Goal: Task Accomplishment & Management: Complete application form

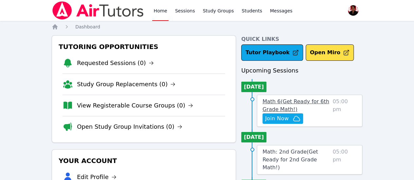
click at [284, 100] on span "Math 6 ( Get Ready for 6th Grade Math! )" at bounding box center [296, 106] width 67 height 14
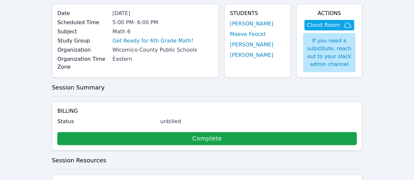
scroll to position [115, 0]
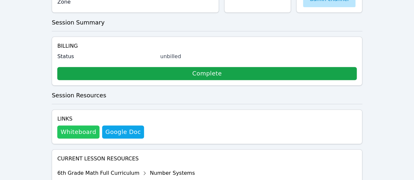
click at [83, 126] on button "Whiteboard" at bounding box center [78, 132] width 42 height 13
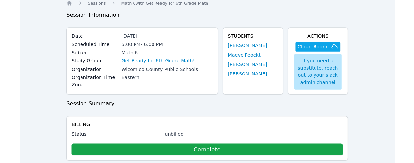
scroll to position [0, 0]
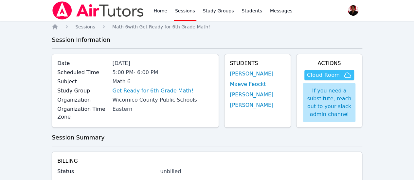
click at [328, 77] on span "Cloud Room" at bounding box center [323, 75] width 33 height 8
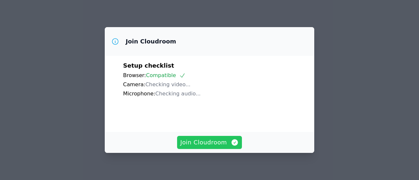
click at [210, 137] on button "Join Cloudroom" at bounding box center [209, 142] width 65 height 13
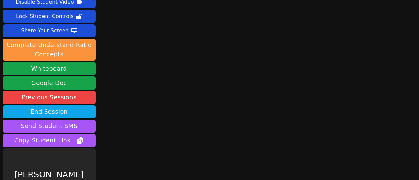
scroll to position [55, 0]
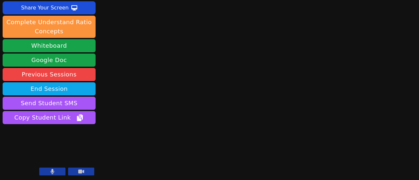
click at [56, 169] on button at bounding box center [52, 172] width 26 height 8
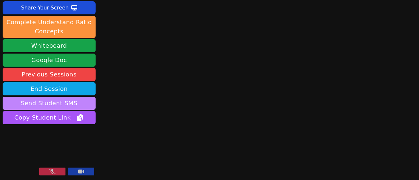
click at [85, 100] on button "Send Student SMS" at bounding box center [49, 103] width 93 height 13
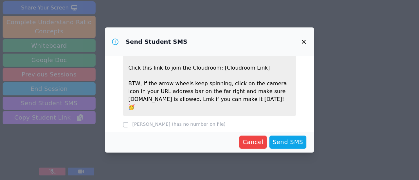
scroll to position [64, 0]
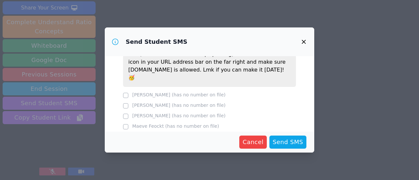
click at [144, 92] on label "Ze'Kai Dale (has no number on file)" at bounding box center [178, 94] width 93 height 5
click at [250, 141] on span "Cancel" at bounding box center [253, 142] width 21 height 9
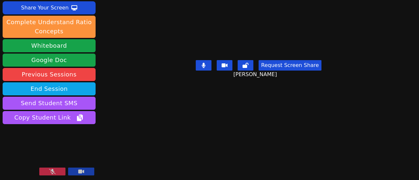
scroll to position [11, 0]
click at [52, 175] on button at bounding box center [52, 172] width 26 height 8
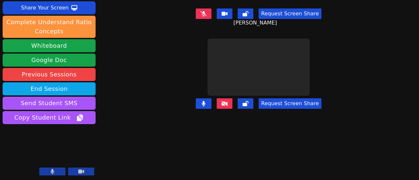
scroll to position [0, 0]
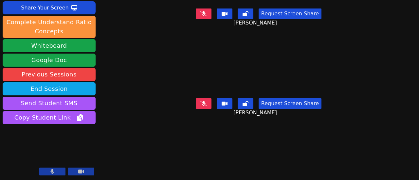
click at [397, 140] on div "Session ends in 00:58:51 Mute Students Disable Student Video Lock Student Contr…" at bounding box center [209, 90] width 419 height 180
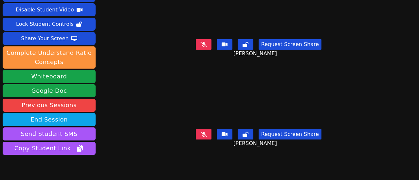
scroll to position [55, 0]
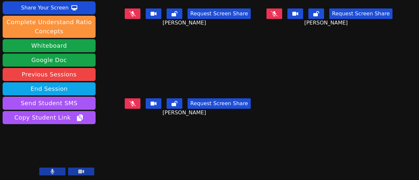
click at [401, 135] on div "Session ends in 00:57:57 Mute Students Disable Student Video Lock Student Contr…" at bounding box center [209, 90] width 419 height 180
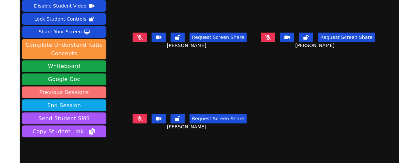
scroll to position [0, 0]
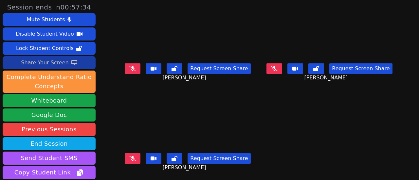
click at [67, 62] on button "Share Your Screen" at bounding box center [49, 62] width 93 height 13
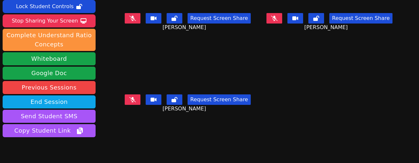
scroll to position [72, 0]
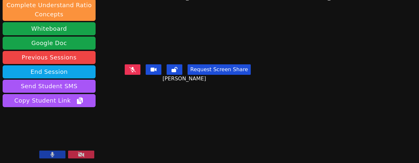
click at [59, 152] on button at bounding box center [52, 155] width 26 height 8
click at [53, 157] on icon at bounding box center [52, 154] width 7 height 5
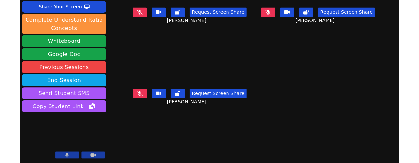
scroll to position [55, 0]
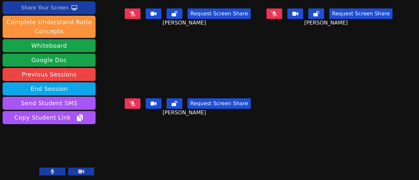
click at [73, 9] on icon at bounding box center [74, 7] width 6 height 5
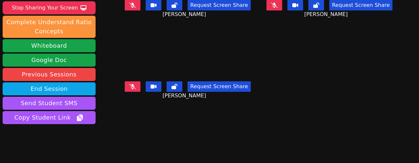
scroll to position [72, 0]
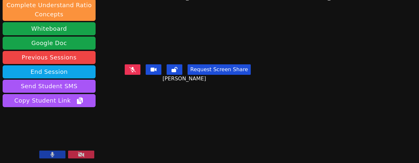
click at [45, 155] on button at bounding box center [52, 155] width 26 height 8
click at [49, 158] on button at bounding box center [52, 155] width 26 height 8
click at [53, 157] on icon at bounding box center [53, 154] width 4 height 5
click at [53, 157] on icon at bounding box center [52, 154] width 7 height 5
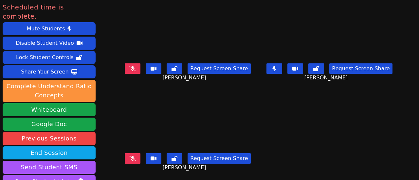
scroll to position [55, 0]
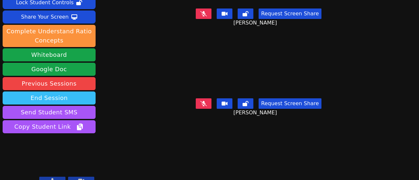
click at [79, 92] on button "End Session" at bounding box center [49, 98] width 93 height 13
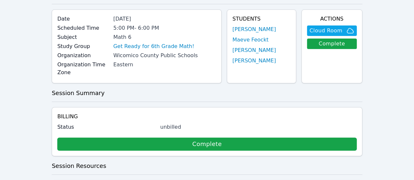
scroll to position [74, 0]
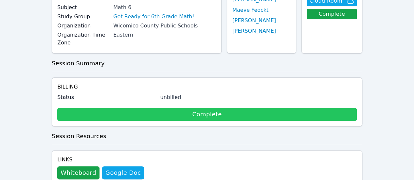
click at [127, 108] on link "Complete" at bounding box center [207, 114] width 300 height 13
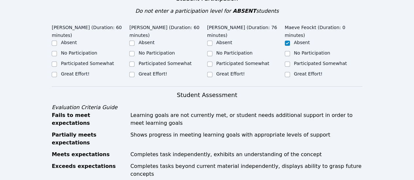
scroll to position [203, 0]
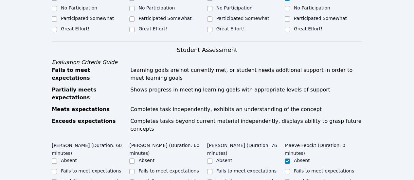
click at [78, 26] on div "Great Effort!" at bounding box center [91, 30] width 78 height 8
click at [76, 26] on label "Great Effort!" at bounding box center [75, 28] width 28 height 5
click at [57, 27] on input "Great Effort!" at bounding box center [54, 29] width 5 height 5
checkbox input "true"
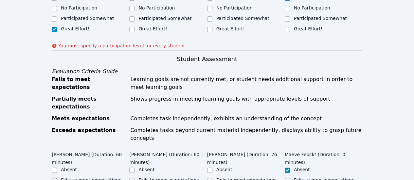
click at [141, 26] on label "Great Effort!" at bounding box center [152, 28] width 28 height 5
click at [135, 27] on input "Great Effort!" at bounding box center [131, 29] width 5 height 5
checkbox input "true"
click at [227, 26] on label "Great Effort!" at bounding box center [230, 28] width 28 height 5
click at [212, 27] on input "Great Effort!" at bounding box center [209, 29] width 5 height 5
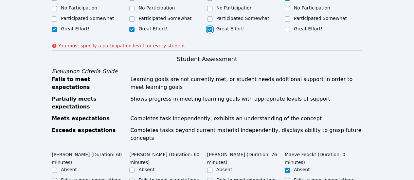
checkbox input "true"
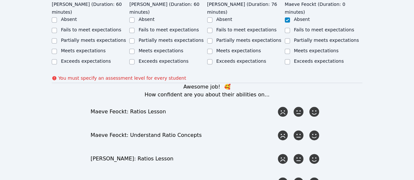
scroll to position [288, 0]
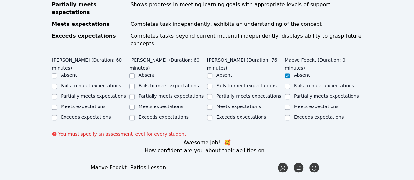
click at [80, 104] on label "Meets expectations" at bounding box center [83, 106] width 45 height 5
click at [57, 105] on input "Meets expectations" at bounding box center [54, 107] width 5 height 5
checkbox input "true"
click at [151, 104] on label "Meets expectations" at bounding box center [160, 106] width 45 height 5
click at [135, 105] on input "Meets expectations" at bounding box center [131, 107] width 5 height 5
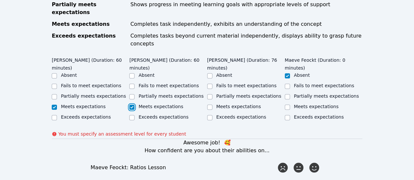
checkbox input "true"
click at [218, 104] on label "Meets expectations" at bounding box center [238, 106] width 45 height 5
click at [212, 105] on input "Meets expectations" at bounding box center [209, 107] width 5 height 5
checkbox input "true"
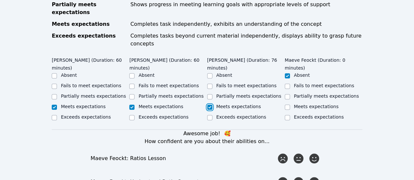
scroll to position [362, 0]
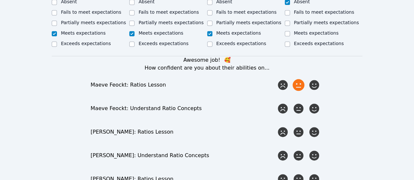
click at [297, 79] on icon at bounding box center [299, 85] width 12 height 12
click at [0, 0] on input "radio" at bounding box center [0, 0] width 0 height 0
click at [298, 103] on icon at bounding box center [299, 109] width 12 height 12
click at [0, 0] on input "radio" at bounding box center [0, 0] width 0 height 0
click at [316, 126] on icon at bounding box center [314, 132] width 12 height 12
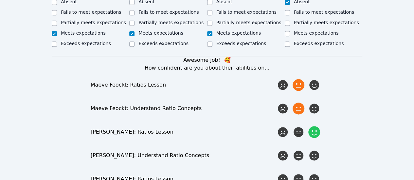
click at [0, 0] on input "radio" at bounding box center [0, 0] width 0 height 0
click at [318, 134] on div "Awesome job! 🥰 How confident are you about their abilities on... Maeve Feockt: …" at bounding box center [207, 156] width 311 height 200
click at [316, 150] on icon at bounding box center [314, 156] width 12 height 12
click at [0, 0] on input "radio" at bounding box center [0, 0] width 0 height 0
click at [315, 174] on icon at bounding box center [314, 180] width 12 height 12
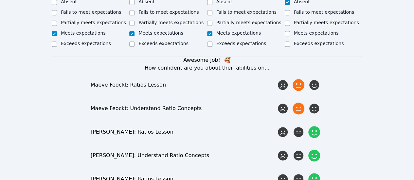
click at [0, 0] on input "radio" at bounding box center [0, 0] width 0 height 0
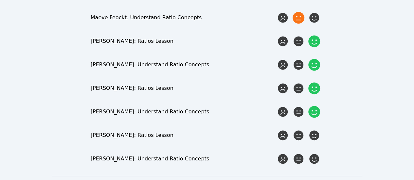
scroll to position [472, 0]
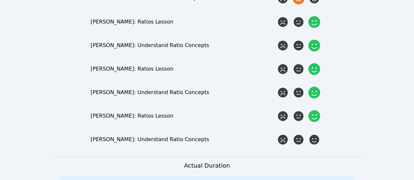
click at [316, 110] on icon at bounding box center [314, 116] width 12 height 12
click at [0, 0] on input "radio" at bounding box center [0, 0] width 0 height 0
click at [316, 134] on icon at bounding box center [314, 140] width 12 height 12
click at [0, 0] on input "radio" at bounding box center [0, 0] width 0 height 0
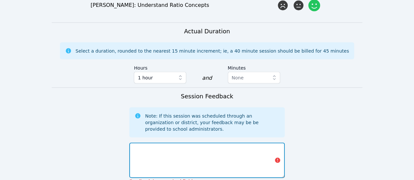
click at [258, 143] on textarea at bounding box center [206, 160] width 155 height 35
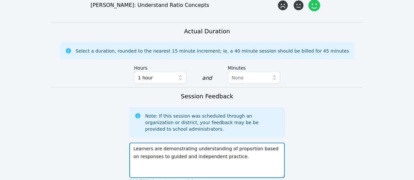
scroll to position [703, 0]
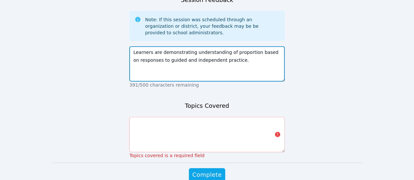
click at [225, 46] on textarea "Learners are demonstrating understanding of proportion based on responses to gu…" at bounding box center [206, 63] width 155 height 35
type textarea "Learners are demonstrating understanding of ratio proportion based on responses…"
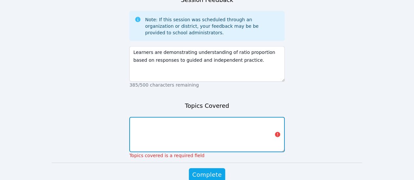
click at [196, 117] on textarea at bounding box center [206, 134] width 155 height 35
paste textarea "2. Represent Ratios and Rates (1).pdf"
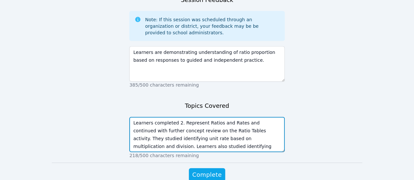
scroll to position [5, 0]
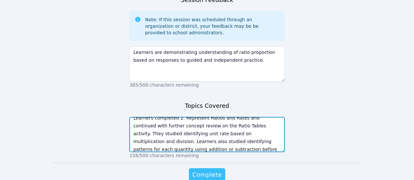
type textarea "Learners completed 2. Represent Ratios and Rates and continued with further con…"
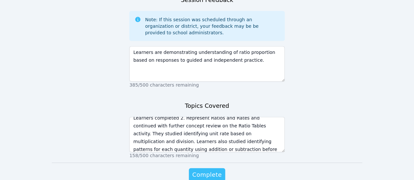
click at [212, 171] on span "Complete" at bounding box center [206, 175] width 29 height 9
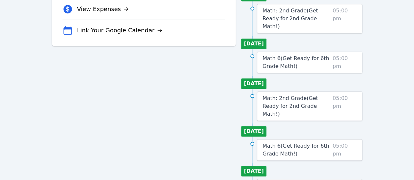
scroll to position [210, 0]
